Goal: Transaction & Acquisition: Purchase product/service

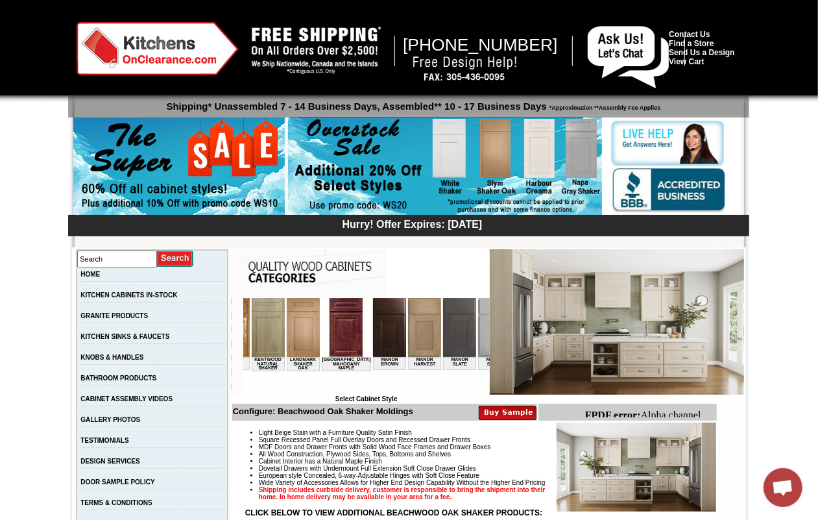
scroll to position [0, 1111]
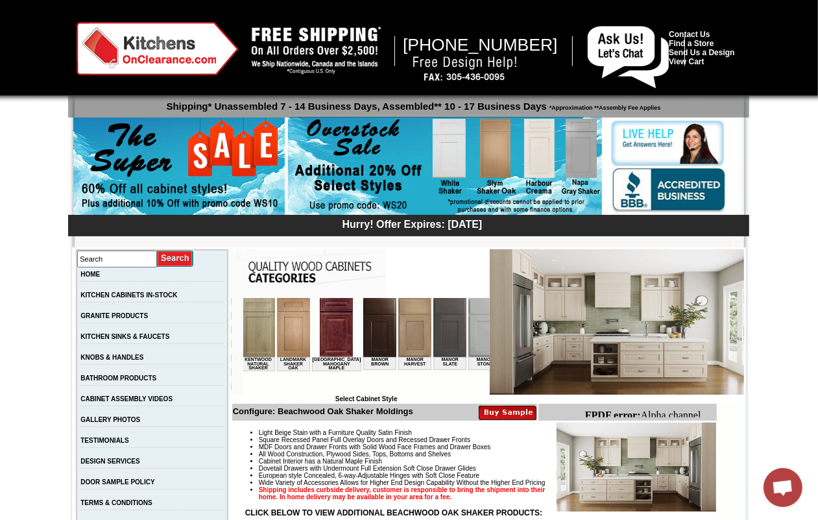
click at [398, 339] on img at bounding box center [414, 326] width 33 height 59
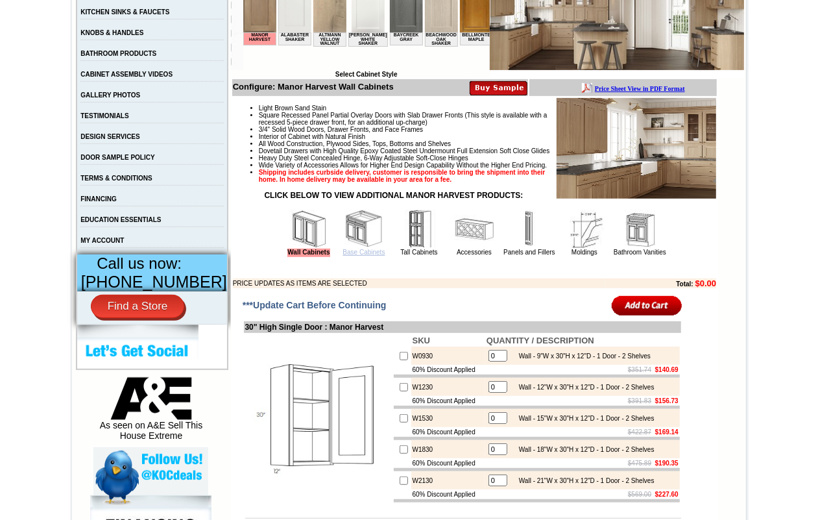
click at [361, 256] on link "Base Cabinets" at bounding box center [363, 251] width 42 height 7
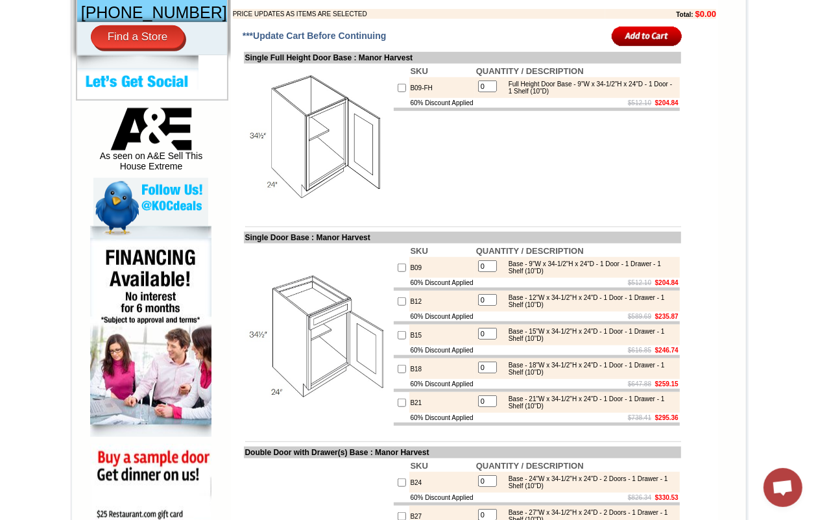
scroll to position [598, 0]
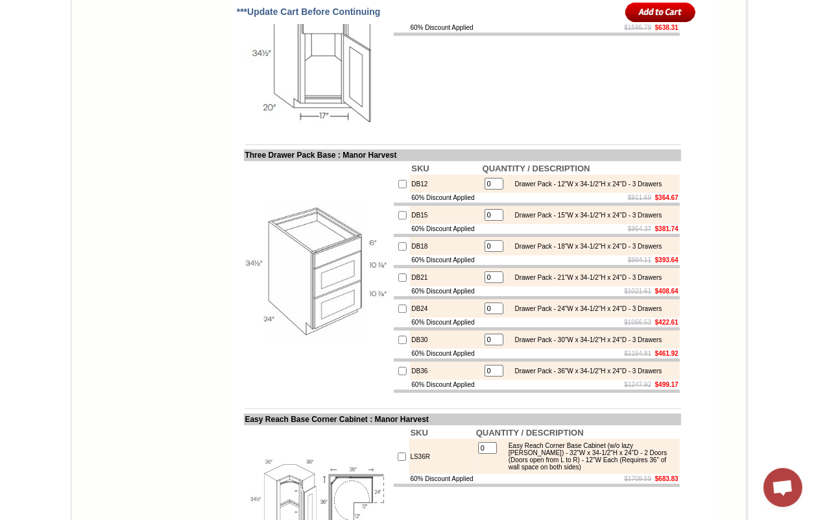
scroll to position [2544, 0]
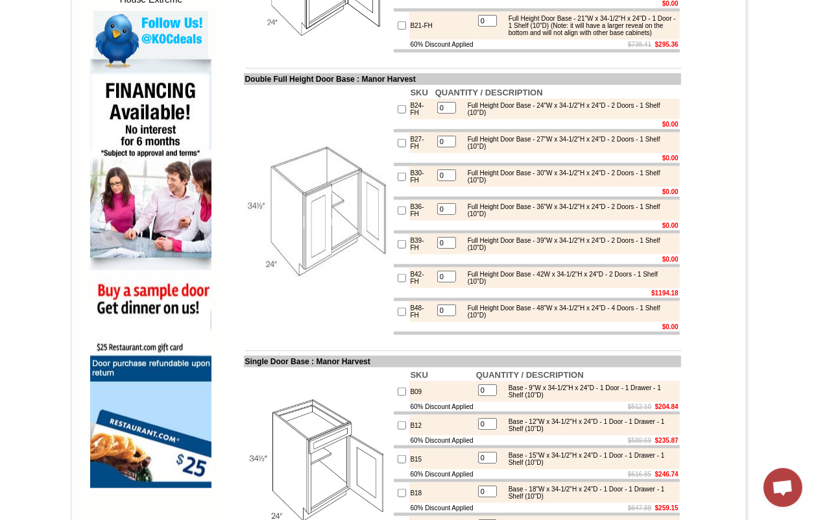
scroll to position [517, 0]
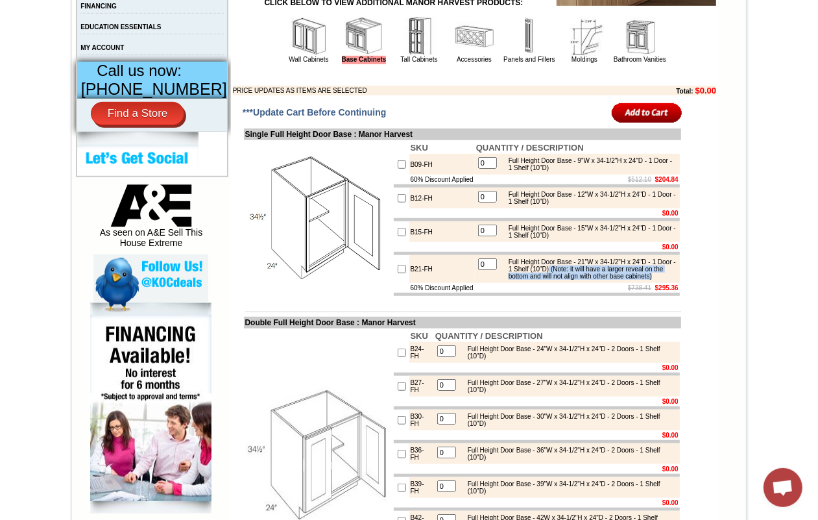
drag, startPoint x: 584, startPoint y: 302, endPoint x: 588, endPoint y: 318, distance: 15.9
click at [588, 280] on div "Full Height Door Base - 21"W x 34-1/2"H x 24"D - 1 Door - 1 Shelf (10"D) (Note:…" at bounding box center [589, 268] width 174 height 21
click at [409, 283] on td "B21-FH" at bounding box center [442, 269] width 66 height 28
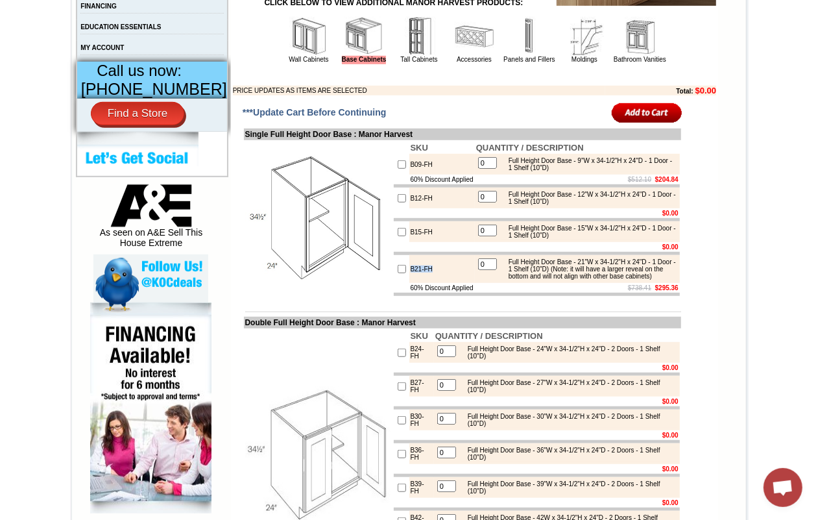
copy tr "B21-FH"
